Goal: Contribute content: Contribute content

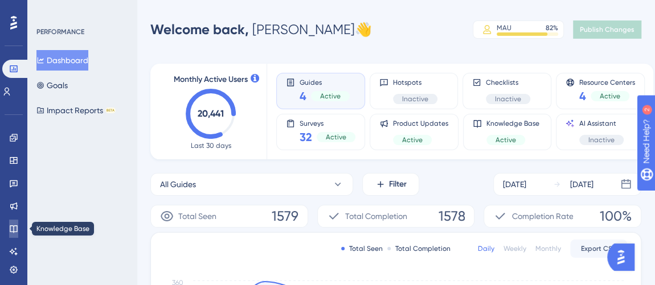
click at [13, 228] on icon at bounding box center [13, 228] width 9 height 9
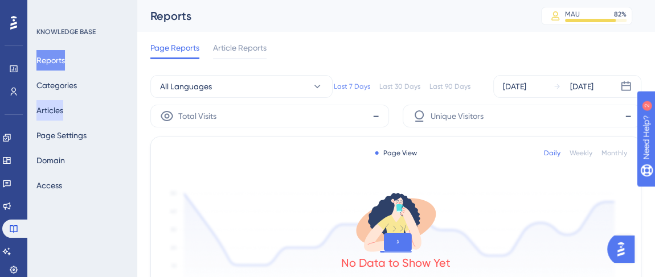
click at [51, 115] on button "Articles" at bounding box center [49, 110] width 27 height 21
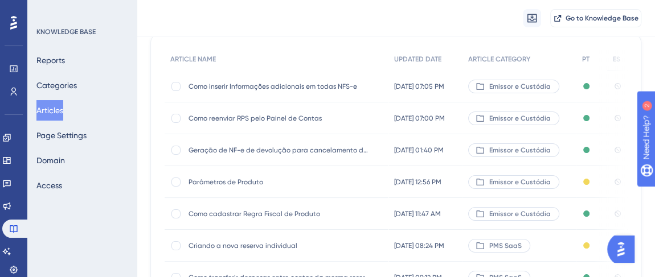
scroll to position [155, 0]
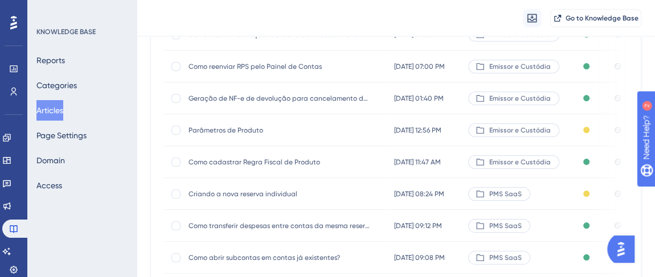
click at [261, 190] on span "Criando a nova reserva individual" at bounding box center [280, 194] width 182 height 9
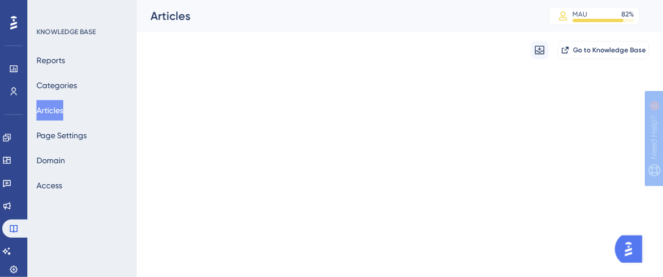
click at [261, 0] on html "Performance Users Engagement Widgets Feedback Product Updates Knowledge Base AI…" at bounding box center [331, 0] width 663 height 0
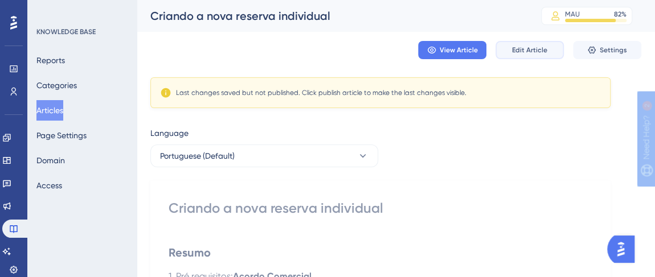
click at [541, 50] on span "Edit Article" at bounding box center [529, 50] width 35 height 9
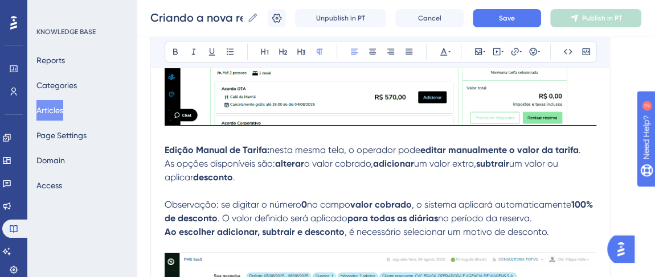
scroll to position [1819, 0]
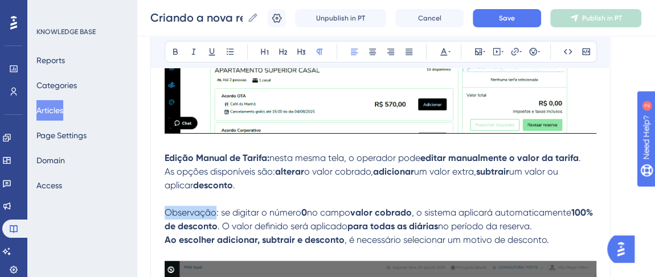
drag, startPoint x: 165, startPoint y: 197, endPoint x: 213, endPoint y: 201, distance: 48.0
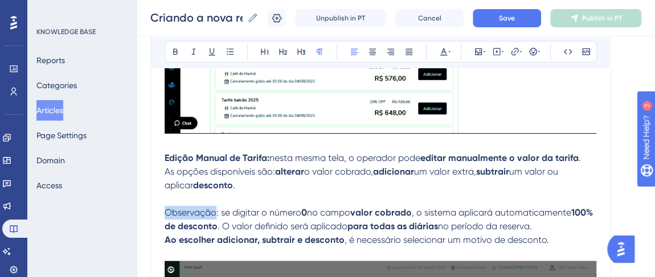
click at [213, 207] on span "Observação: se digitar o número" at bounding box center [233, 212] width 137 height 11
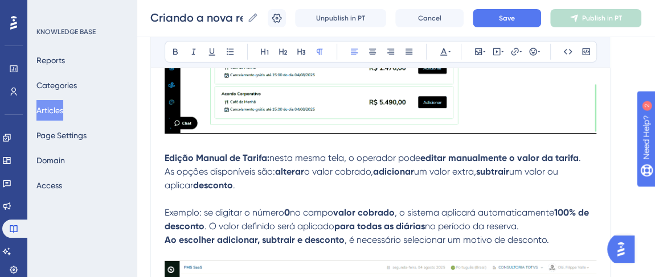
click at [207, 207] on span "Exemplo: se digitar o número" at bounding box center [225, 212] width 120 height 11
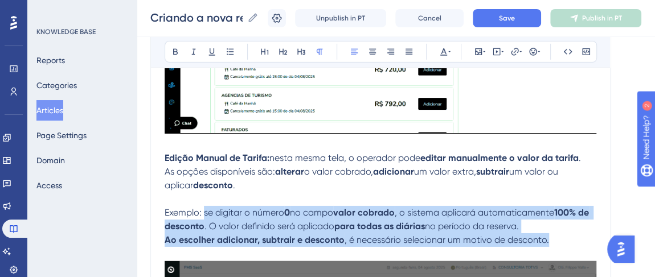
drag, startPoint x: 204, startPoint y: 197, endPoint x: 567, endPoint y: 229, distance: 364.9
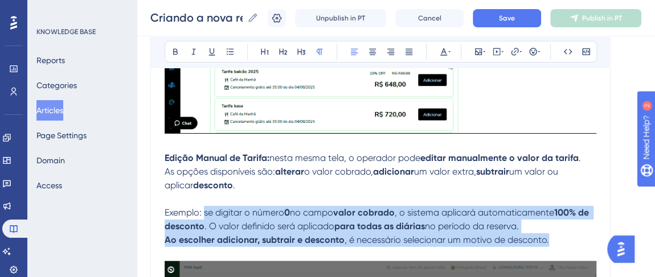
click at [567, 229] on div "Resumo 1. Pré requisitos: Acordo Comercial 2. Acesse o Menu ''[GEOGRAPHIC_DATA]…" at bounding box center [381, 151] width 432 height 3457
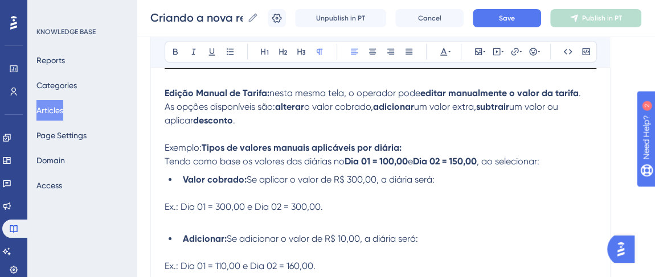
scroll to position [1870, 0]
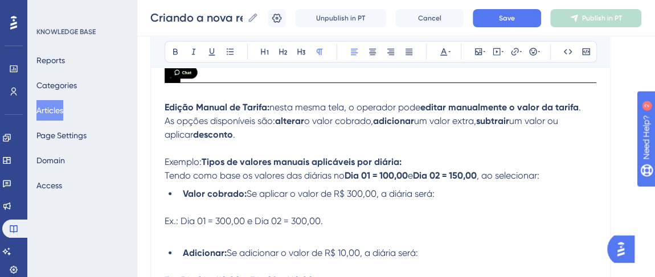
click at [184, 189] on strong "Valor cobrado:" at bounding box center [215, 194] width 64 height 11
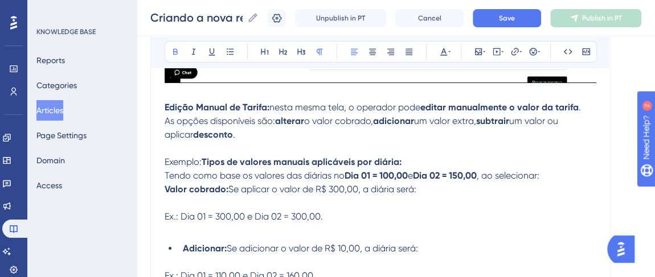
click at [412, 170] on span "e" at bounding box center [410, 175] width 5 height 11
click at [409, 170] on span "e" at bounding box center [410, 175] width 5 height 11
click at [341, 170] on span "Tendo como base os valores das diárias no" at bounding box center [255, 175] width 180 height 11
click at [205, 157] on strong "Tipos de valores manuais aplicáveis por diária:" at bounding box center [302, 162] width 200 height 11
click at [165, 211] on span "Ex.: Dia 01 = 300,00 e Dia 02 = 300,00." at bounding box center [244, 216] width 158 height 11
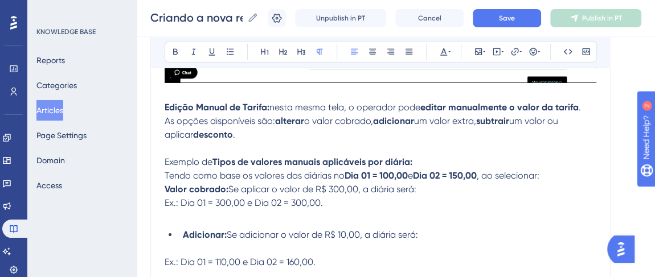
click at [183, 230] on strong "Adicionar:" at bounding box center [205, 235] width 44 height 11
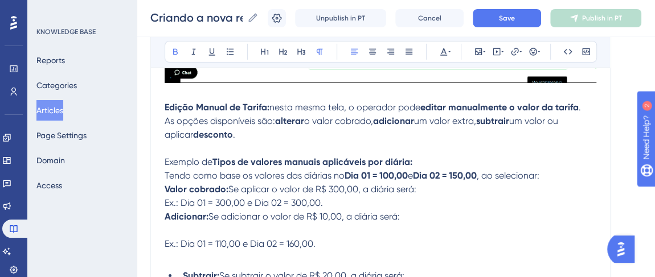
click at [181, 239] on span "Ex.: Dia 01 = 110,00 e Dia 02 = 160,00." at bounding box center [240, 244] width 151 height 11
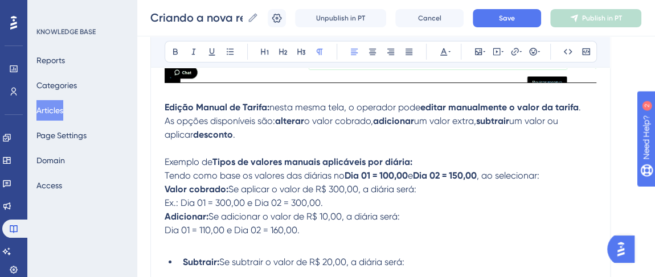
click at [186, 257] on strong "Subtrair:" at bounding box center [201, 262] width 36 height 11
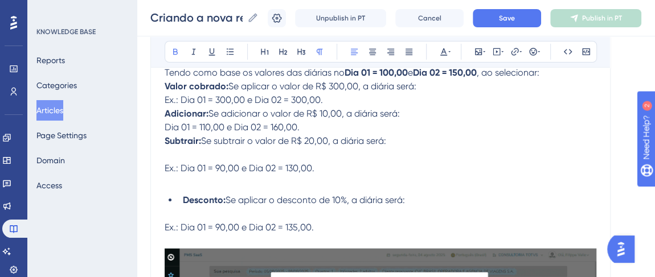
scroll to position [1974, 0]
click at [165, 162] on span "Ex.: Dia 01 = 90,00 e Dia 02 = 130,00." at bounding box center [240, 167] width 150 height 11
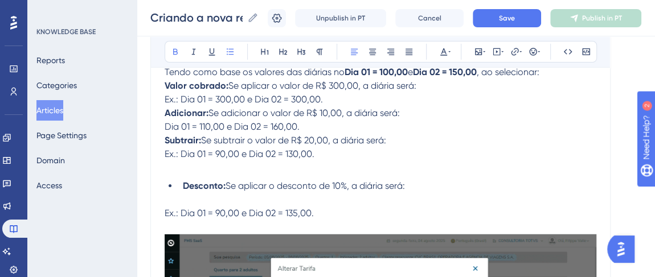
click at [185, 181] on strong "Desconto:" at bounding box center [204, 186] width 43 height 11
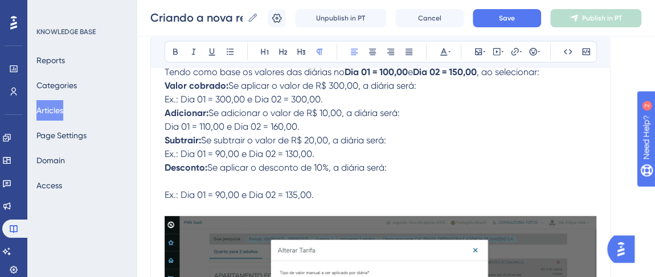
click at [166, 190] on span "Ex.: Dia 01 = 90,00 e Dia 02 = 135,00." at bounding box center [239, 195] width 149 height 11
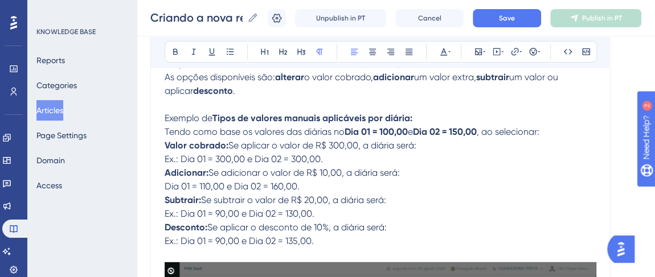
scroll to position [1922, 0]
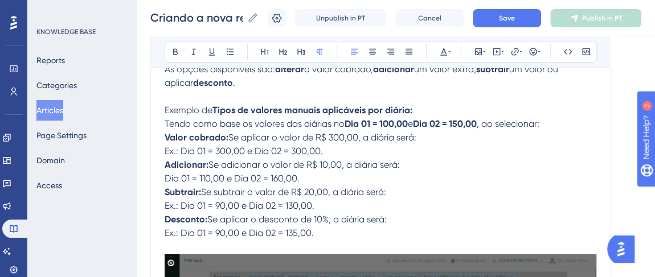
click at [167, 119] on span "Tendo como base os valores das diárias no" at bounding box center [255, 124] width 180 height 11
click at [328, 137] on p "Valor cobrado: Se aplicar o valor de R$ 300,00, a diária será: Ex.: Dia 01 = 30…" at bounding box center [381, 158] width 432 height 55
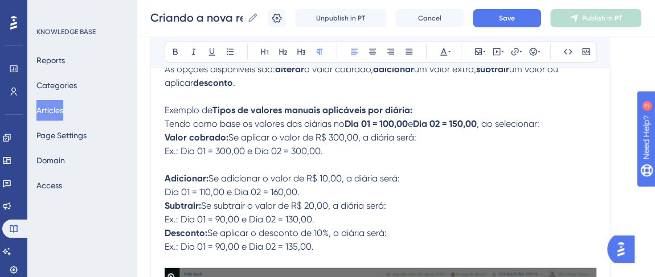
click at [554, 117] on p "Tendo como base os valores das diárias no Dia 01 = 100,00 e Dia 02 = 150,00 , a…" at bounding box center [381, 124] width 432 height 14
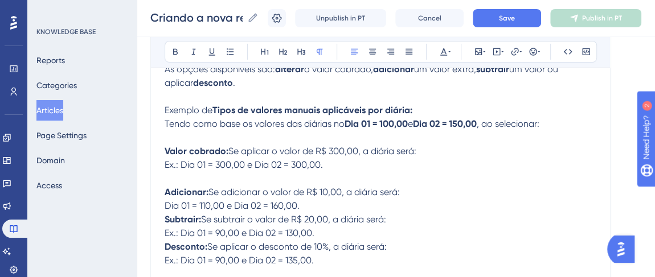
click at [317, 191] on p "Adicionar: Se adicionar o valor de R$ 10,00, a diária será: Dia 01 = 110,00 e D…" at bounding box center [381, 192] width 432 height 41
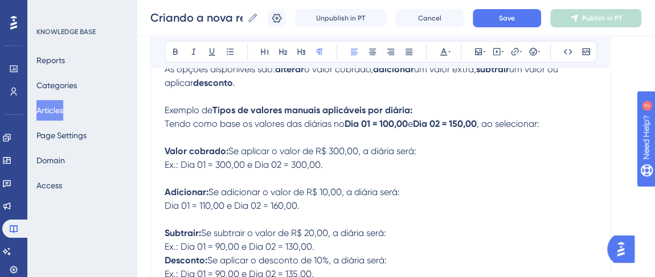
click at [314, 230] on p "Subtrair: Se subtrair o valor de R$ 20,00, a diária será: Ex.: Dia 01 = 90,00 e…" at bounding box center [381, 254] width 432 height 55
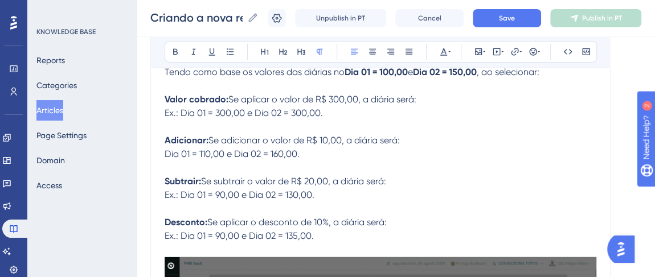
scroll to position [1870, 0]
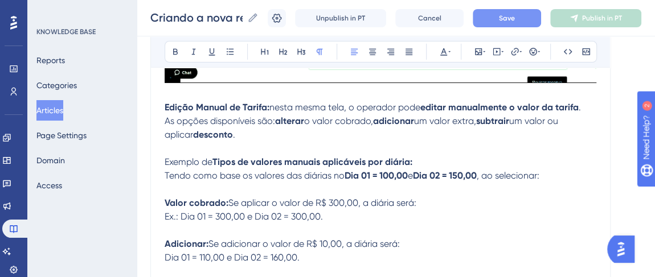
click at [499, 15] on button "Save" at bounding box center [507, 18] width 68 height 18
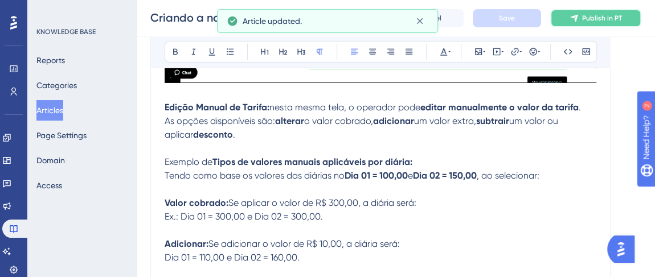
click at [579, 21] on icon at bounding box center [574, 18] width 9 height 9
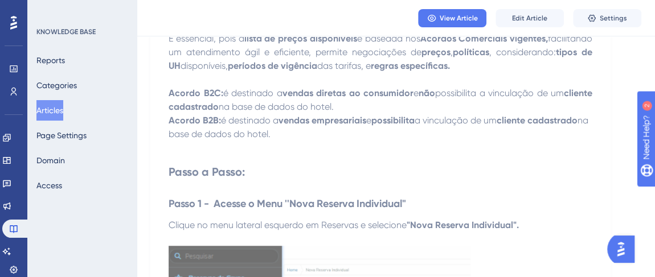
scroll to position [312, 0]
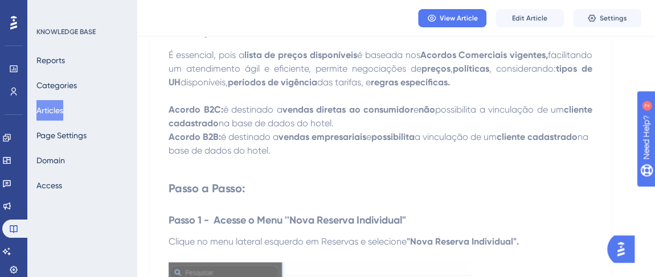
click at [518, 6] on div "View Article Edit Article Settings" at bounding box center [396, 18] width 518 height 36
click at [518, 12] on button "Edit Article" at bounding box center [530, 18] width 68 height 18
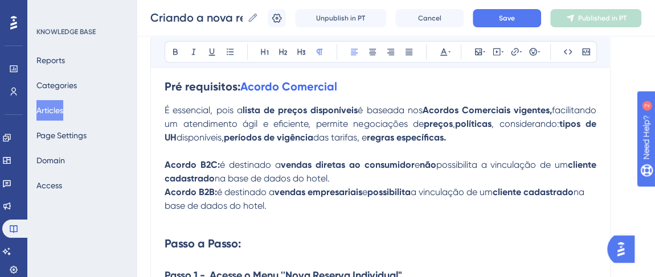
scroll to position [269, 0]
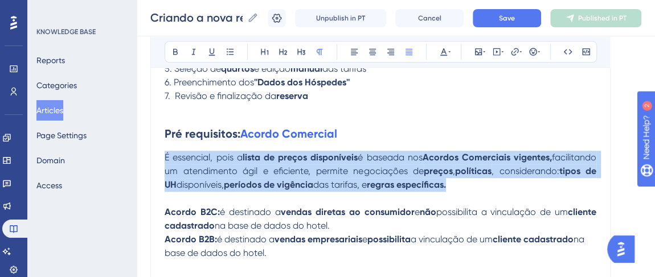
drag, startPoint x: 167, startPoint y: 155, endPoint x: 458, endPoint y: 185, distance: 292.1
click at [458, 185] on p "É essencial, pois a lista de preços disponíveis é baseada nos Acordos Comerciai…" at bounding box center [381, 171] width 432 height 41
click at [355, 54] on icon at bounding box center [354, 51] width 9 height 9
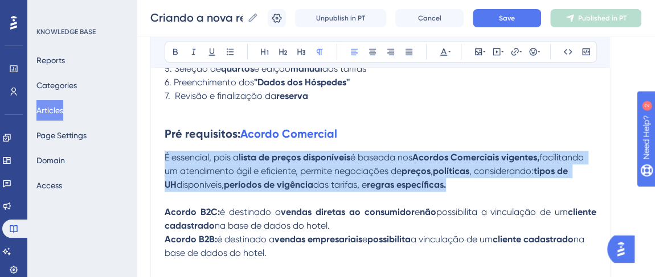
drag, startPoint x: 167, startPoint y: 209, endPoint x: 234, endPoint y: 210, distance: 66.7
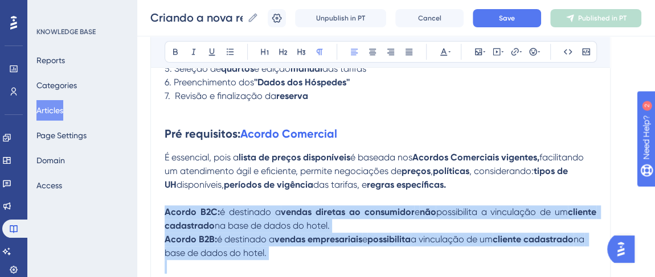
drag, startPoint x: 166, startPoint y: 209, endPoint x: 314, endPoint y: 252, distance: 154.5
click at [503, 14] on button "Save" at bounding box center [507, 18] width 68 height 18
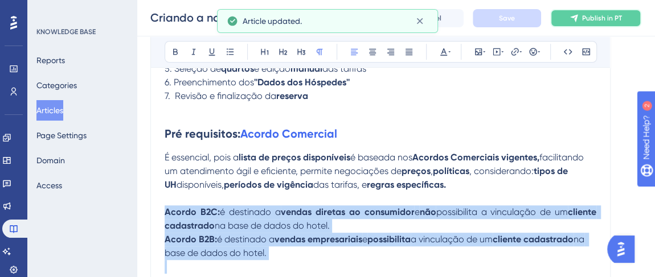
click at [598, 19] on span "Publish in PT" at bounding box center [602, 18] width 40 height 9
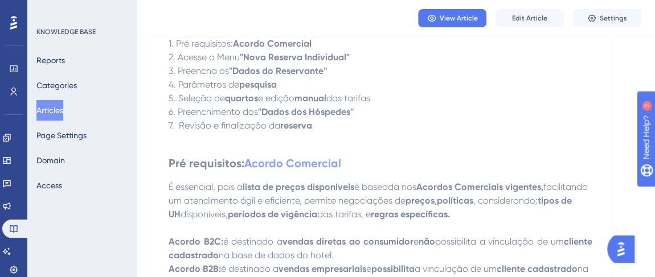
scroll to position [0, 0]
